Goal: Task Accomplishment & Management: Manage account settings

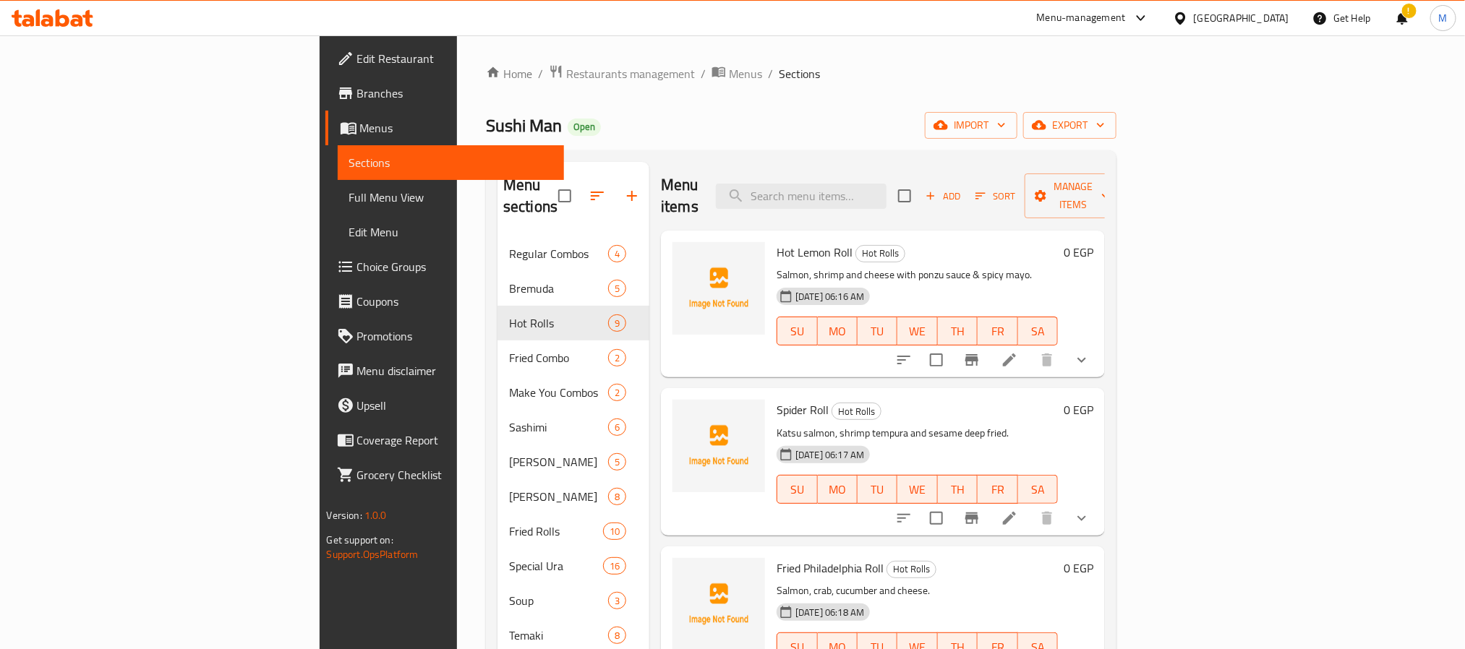
click at [48, 22] on icon at bounding box center [53, 17] width 82 height 17
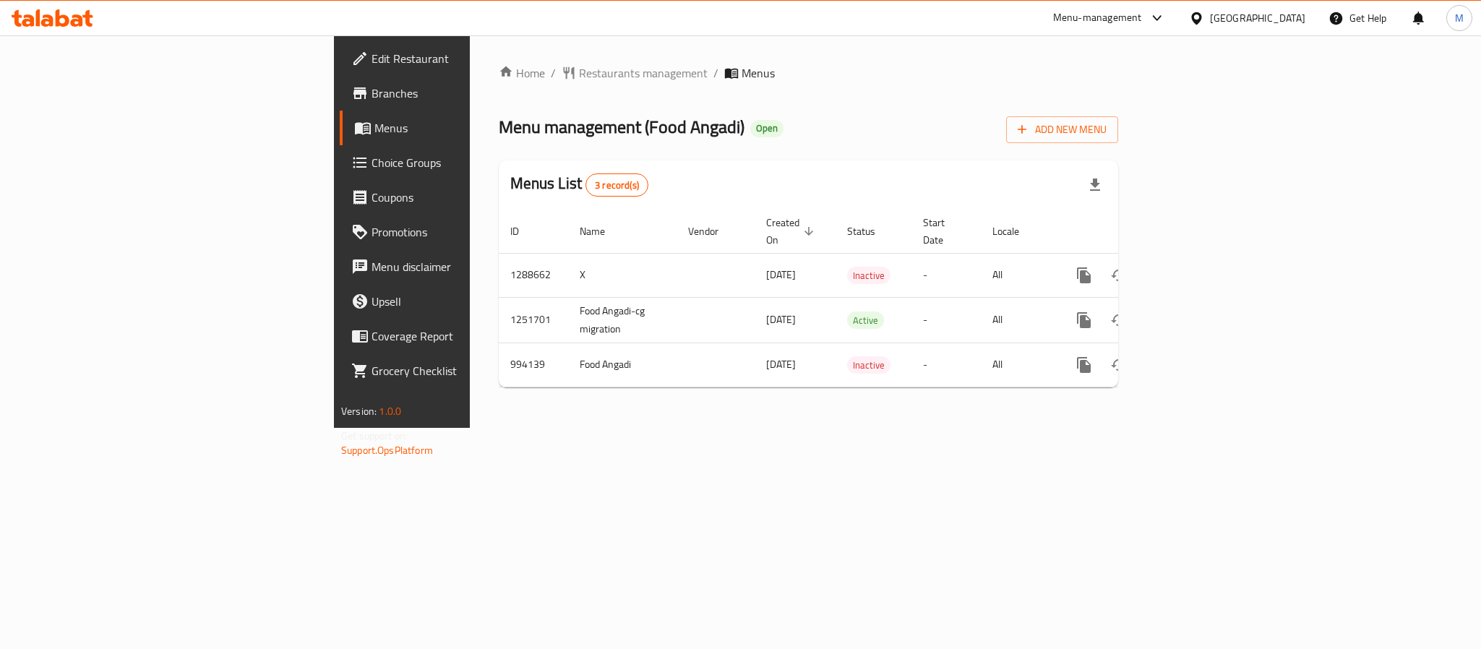
click at [987, 85] on div "Home / Restaurants management / Menus Menu management ( Food Angadi ) Open Add …" at bounding box center [809, 231] width 620 height 335
click at [1107, 127] on span "Add New Menu" at bounding box center [1062, 130] width 89 height 18
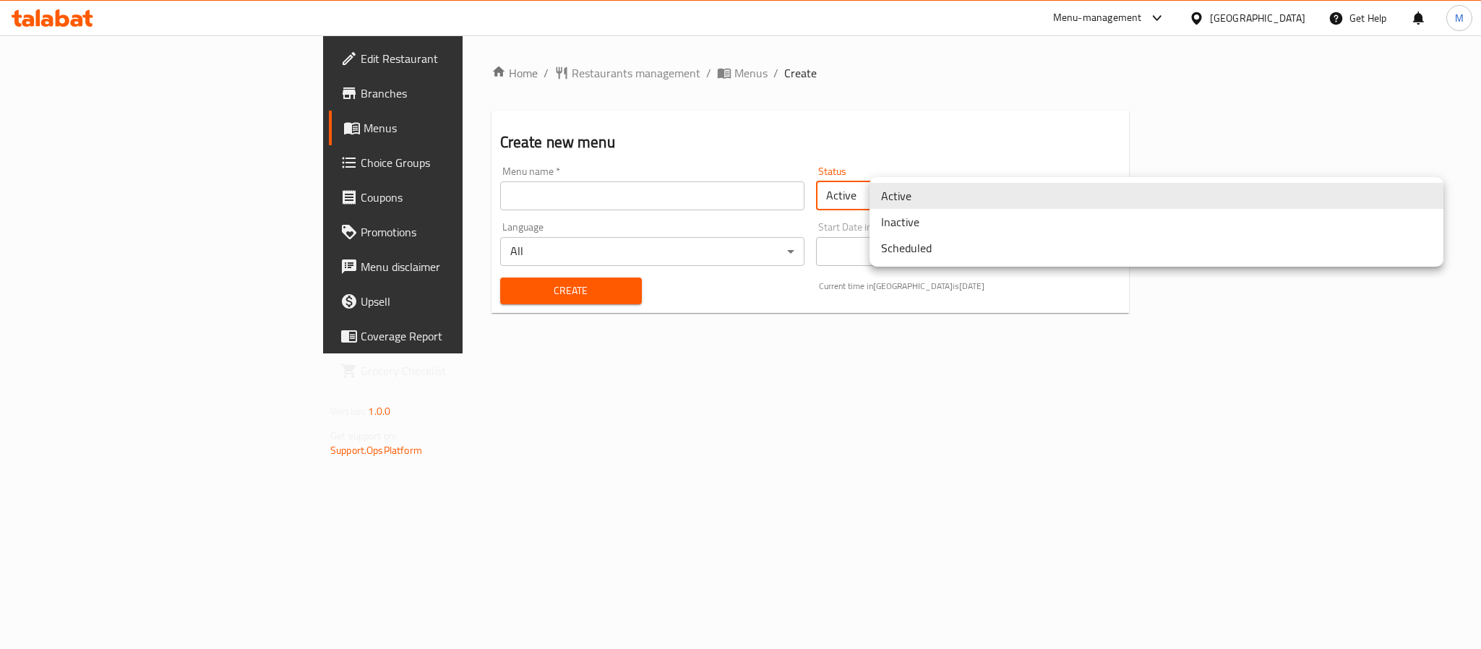
click at [905, 189] on body "​ Menu-management [GEOGRAPHIC_DATA] Get Help M Edit Restaurant Branches Menus C…" at bounding box center [740, 342] width 1481 height 614
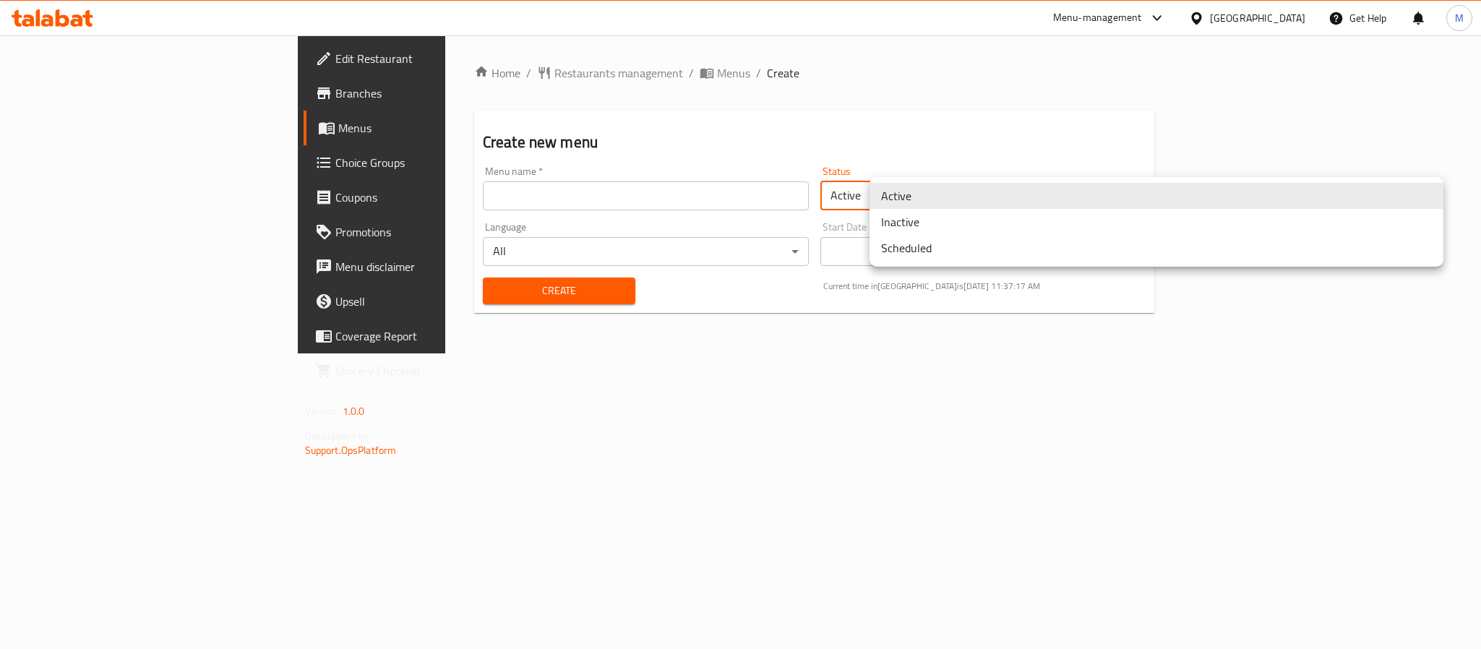
click at [907, 224] on li "Inactive" at bounding box center [1157, 222] width 574 height 26
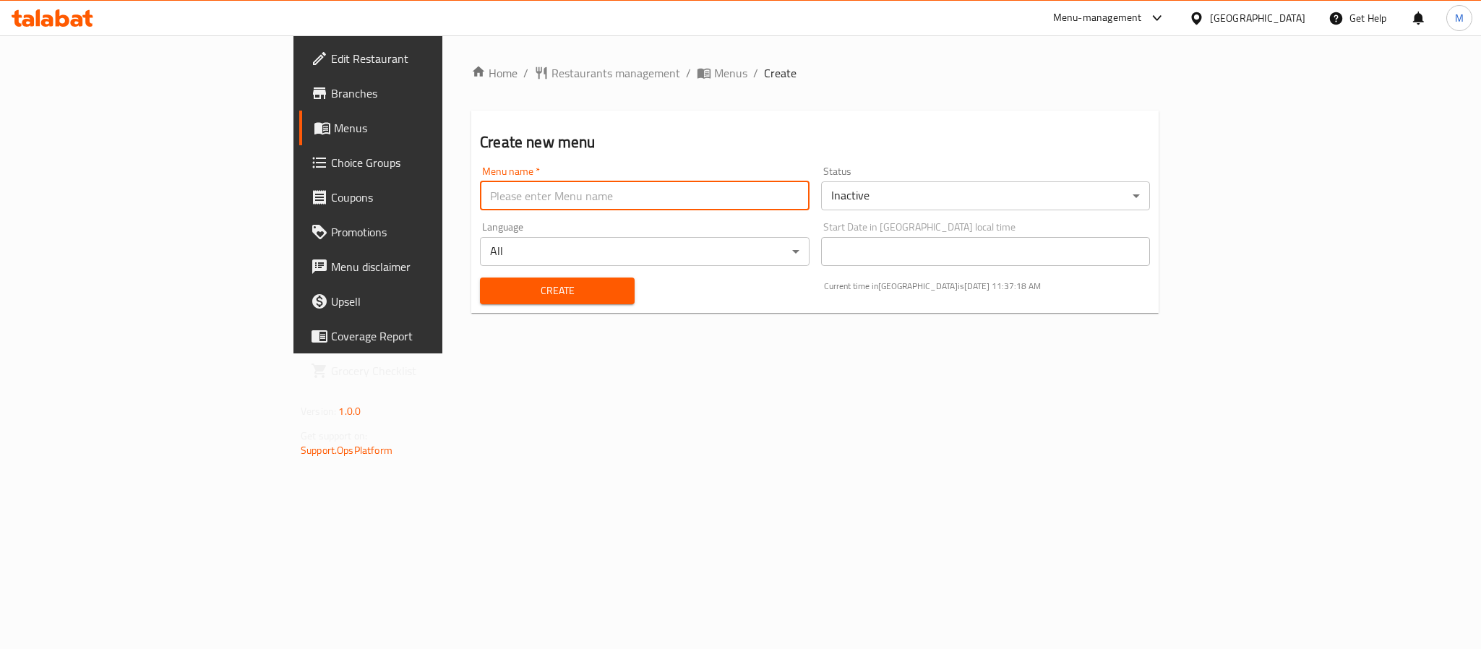
click at [643, 197] on input "text" at bounding box center [644, 195] width 329 height 29
type input "[DATE]"
click at [694, 132] on h2 "Create new menu" at bounding box center [815, 143] width 670 height 22
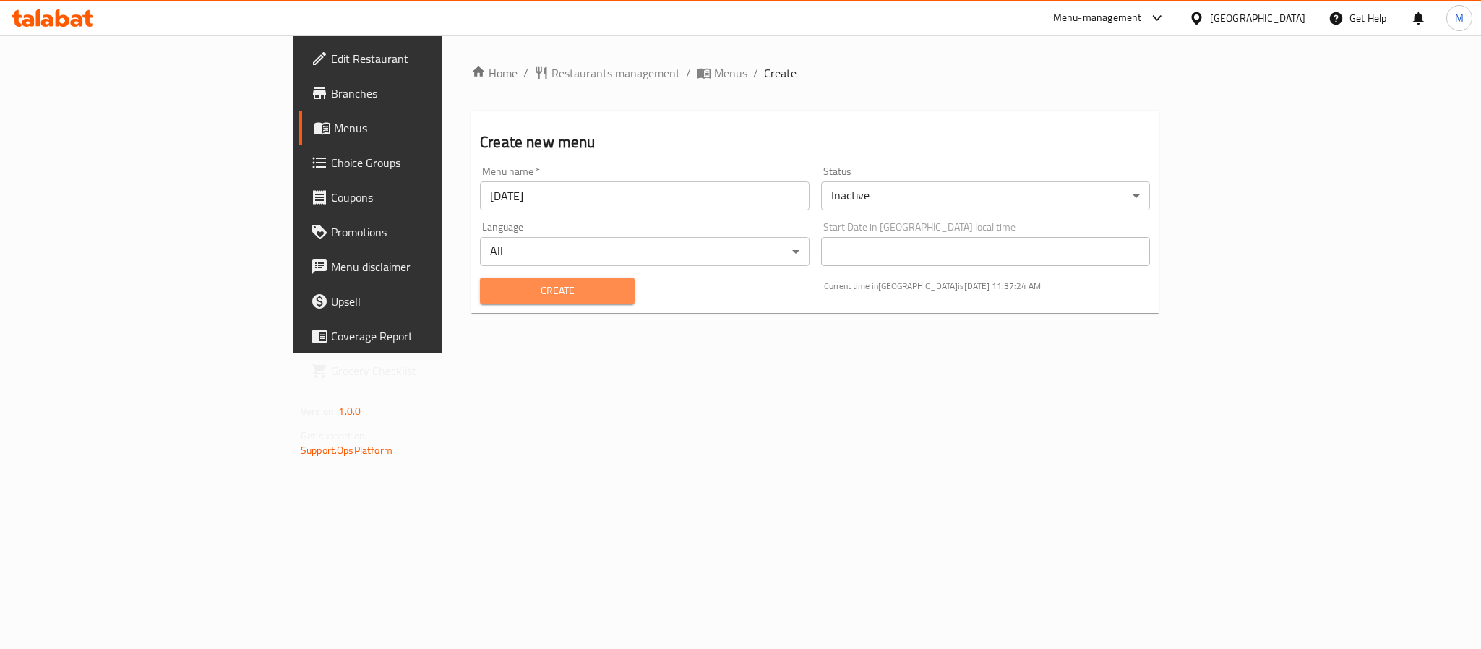
click at [508, 297] on span "Create" at bounding box center [558, 291] width 132 height 18
